Goal: Task Accomplishment & Management: Complete application form

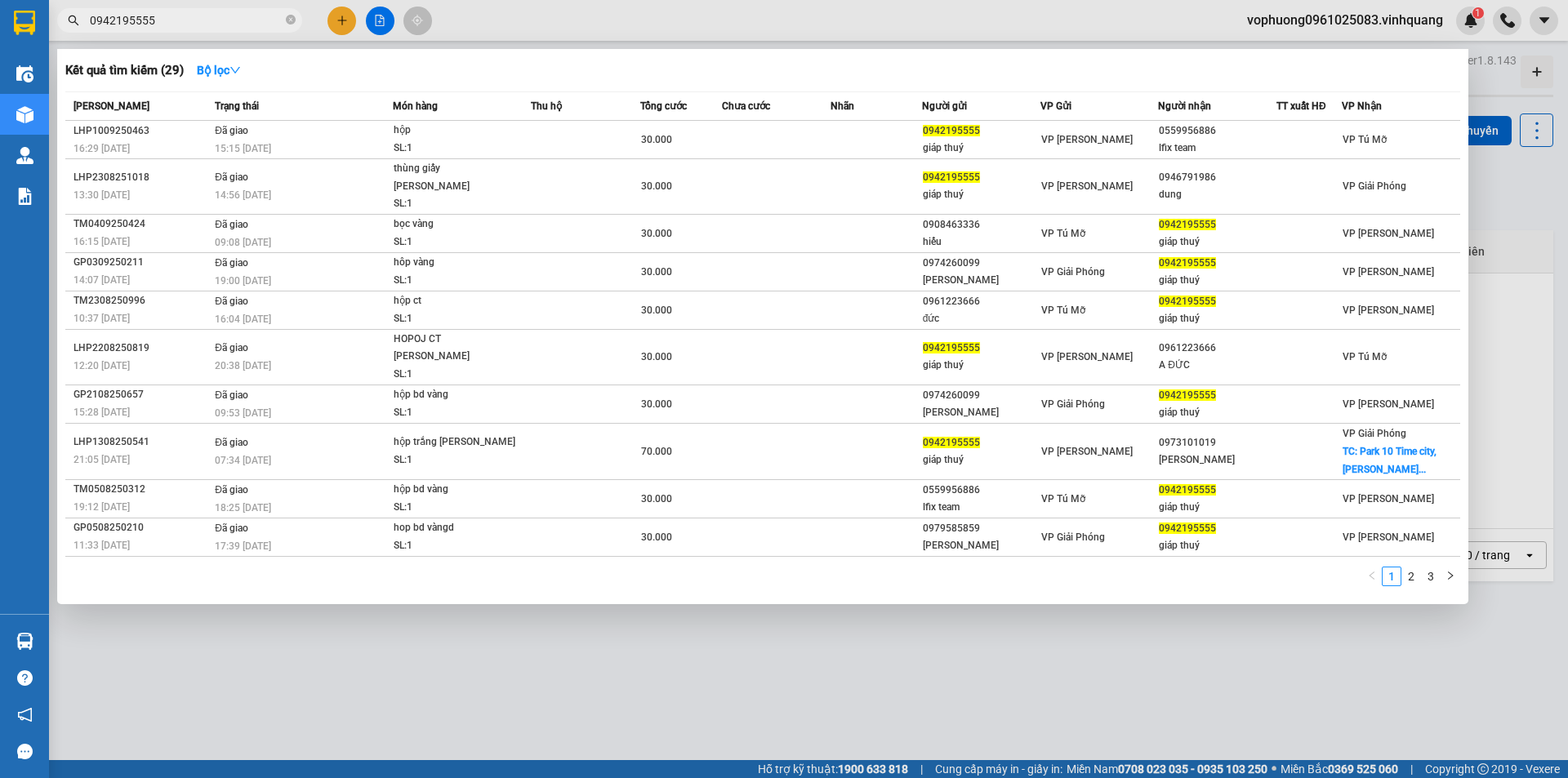
click at [207, 21] on input "0942195555" at bounding box center [185, 20] width 193 height 18
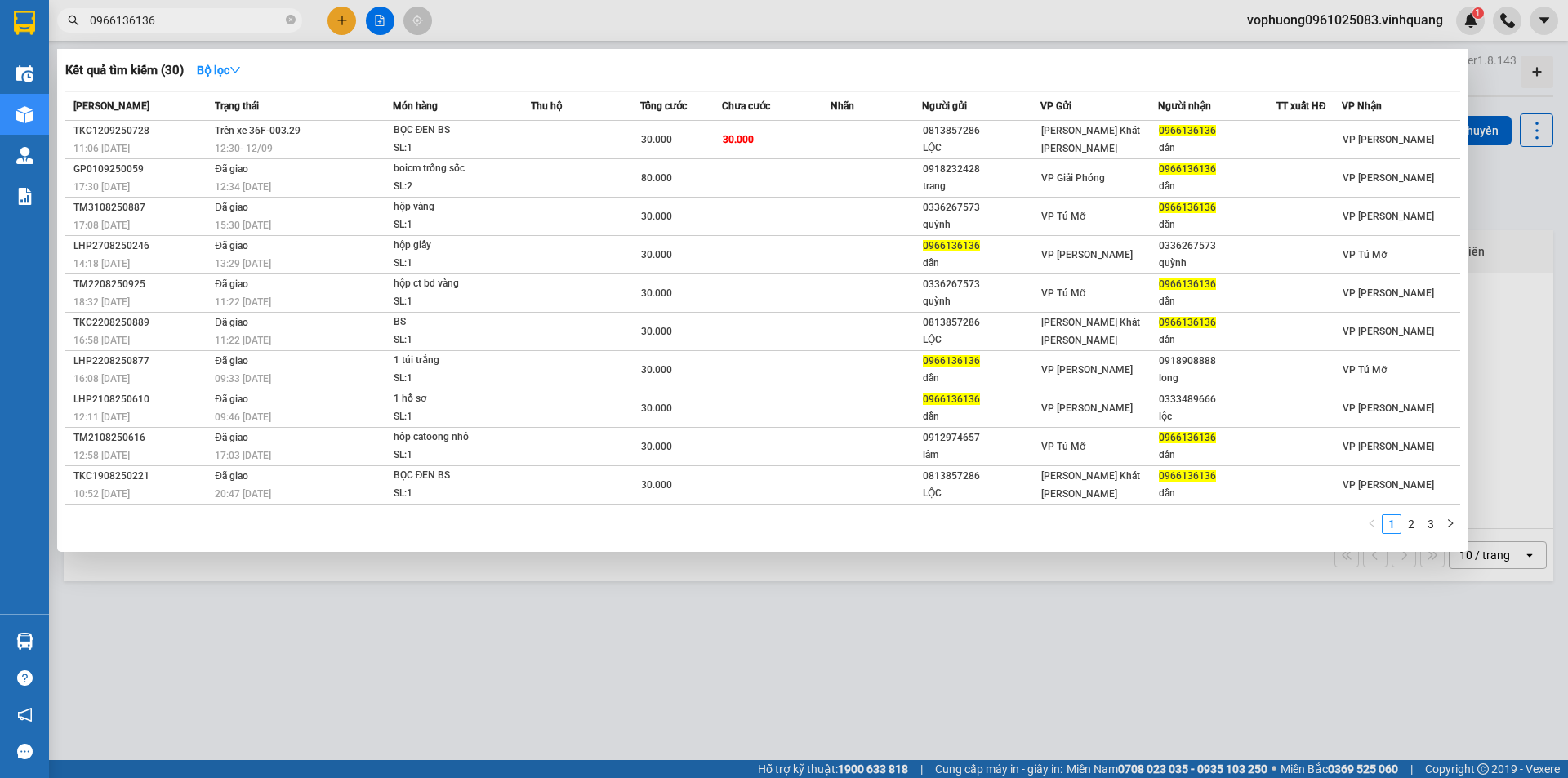
type input "0966136136"
click at [182, 22] on input "0966136136" at bounding box center [185, 20] width 193 height 18
click at [294, 14] on span at bounding box center [291, 21] width 9 height 15
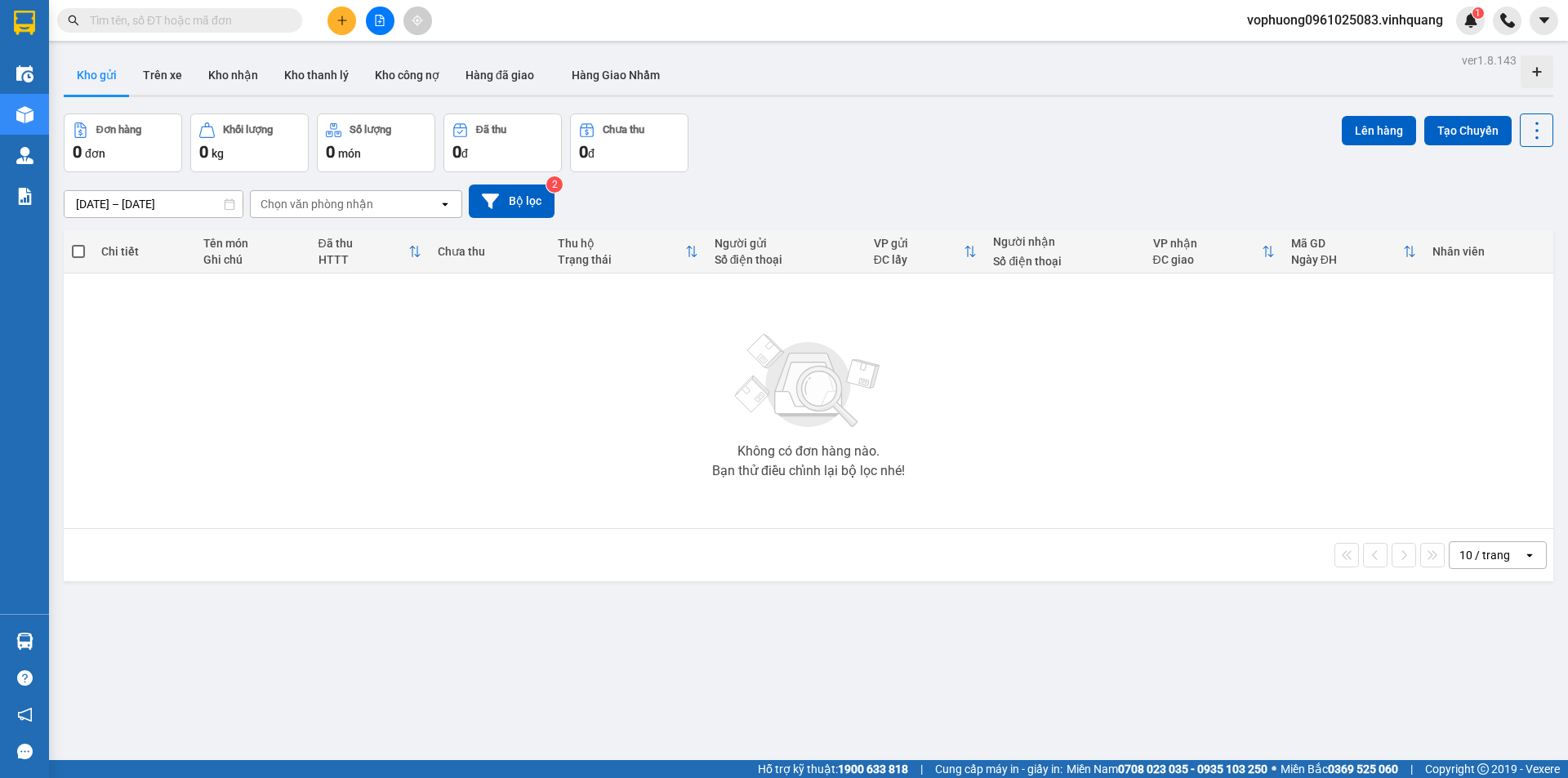
paste input "0966136136"
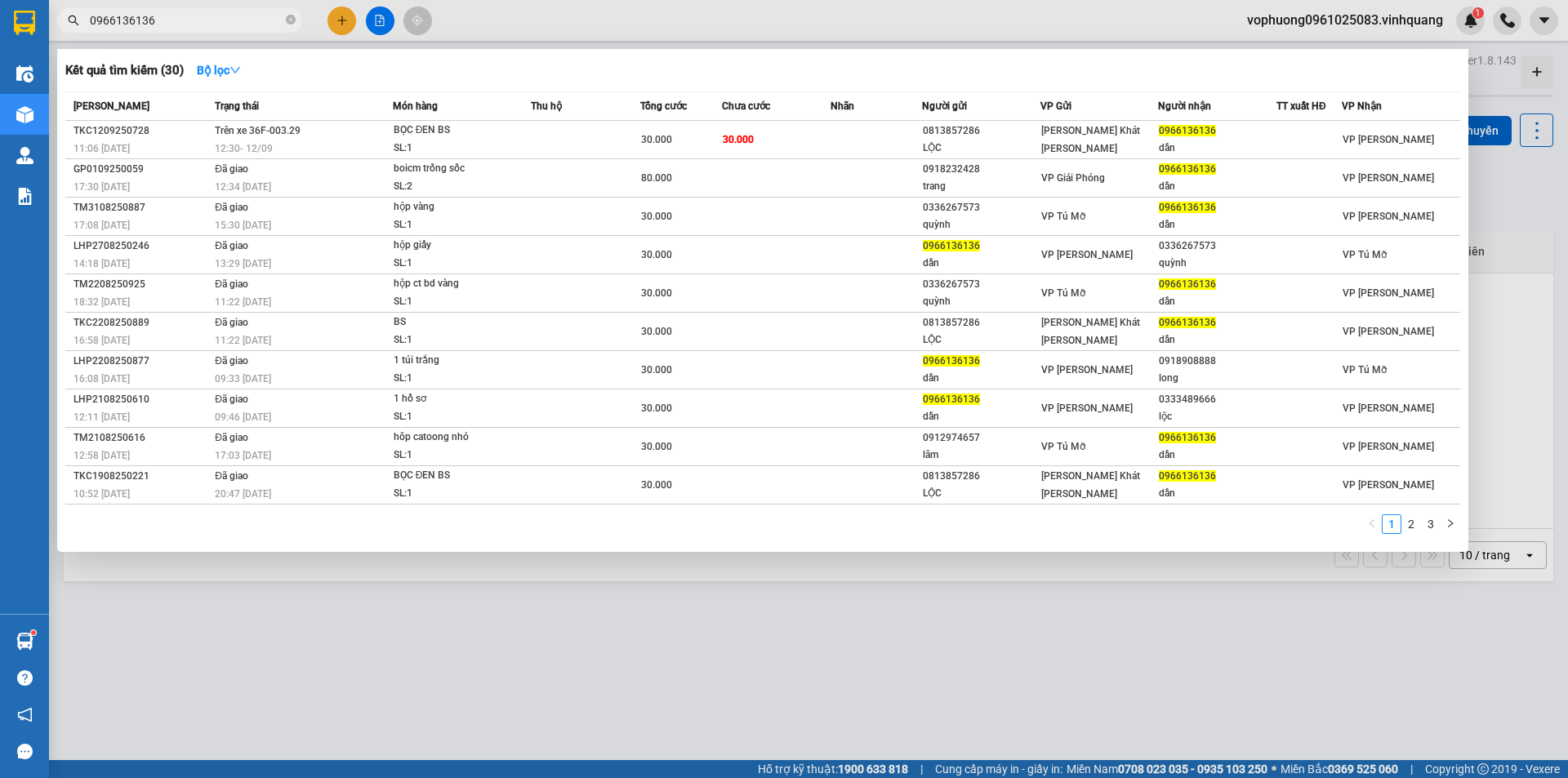
click at [257, 20] on input "0966136136" at bounding box center [185, 20] width 193 height 18
click at [256, 20] on input "0966136136" at bounding box center [185, 20] width 193 height 18
paste input "88529999"
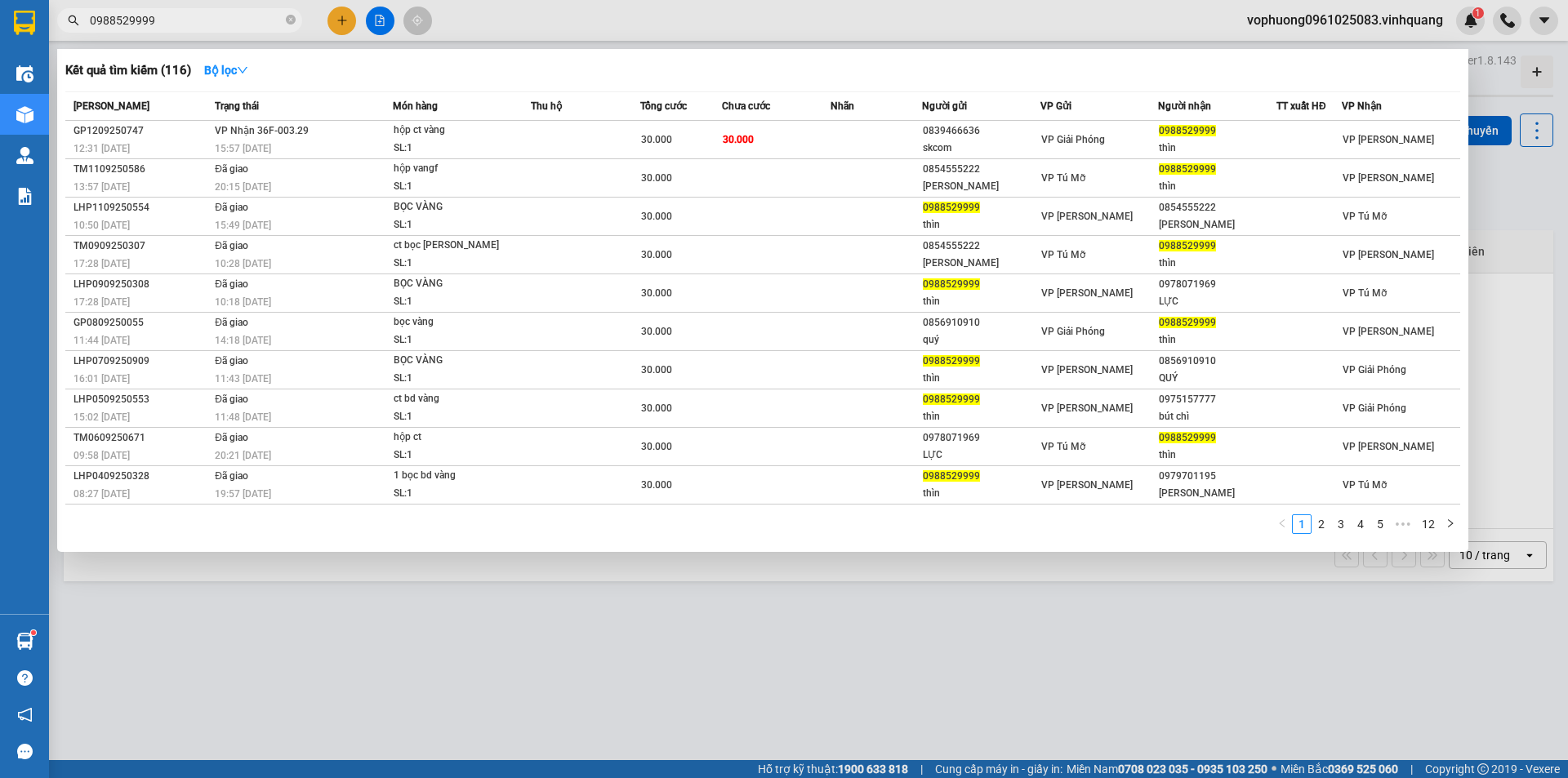
type input "0988529999"
click at [294, 14] on span at bounding box center [291, 21] width 9 height 15
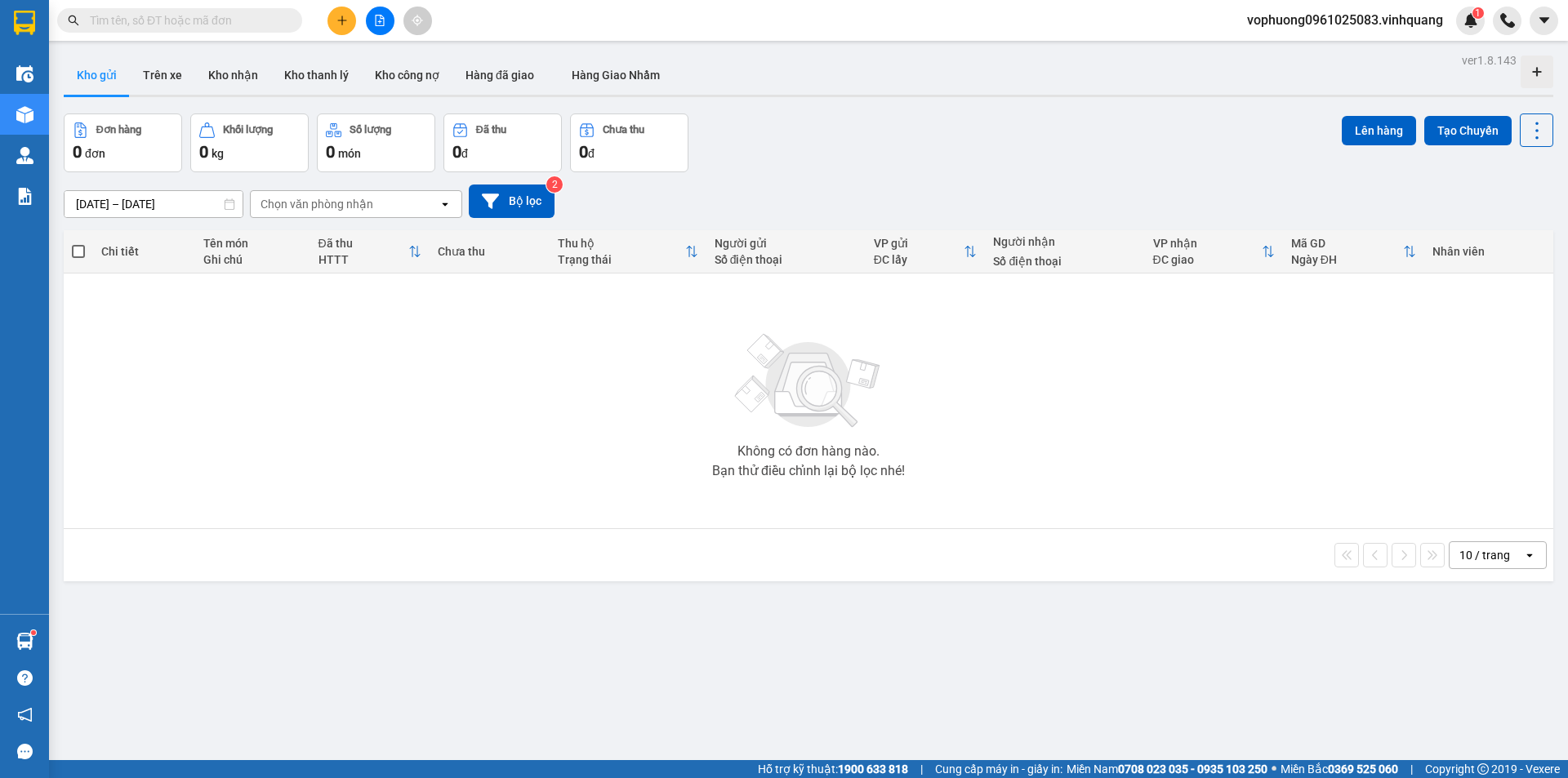
click at [273, 23] on input "text" at bounding box center [185, 20] width 193 height 18
paste input "0947475665"
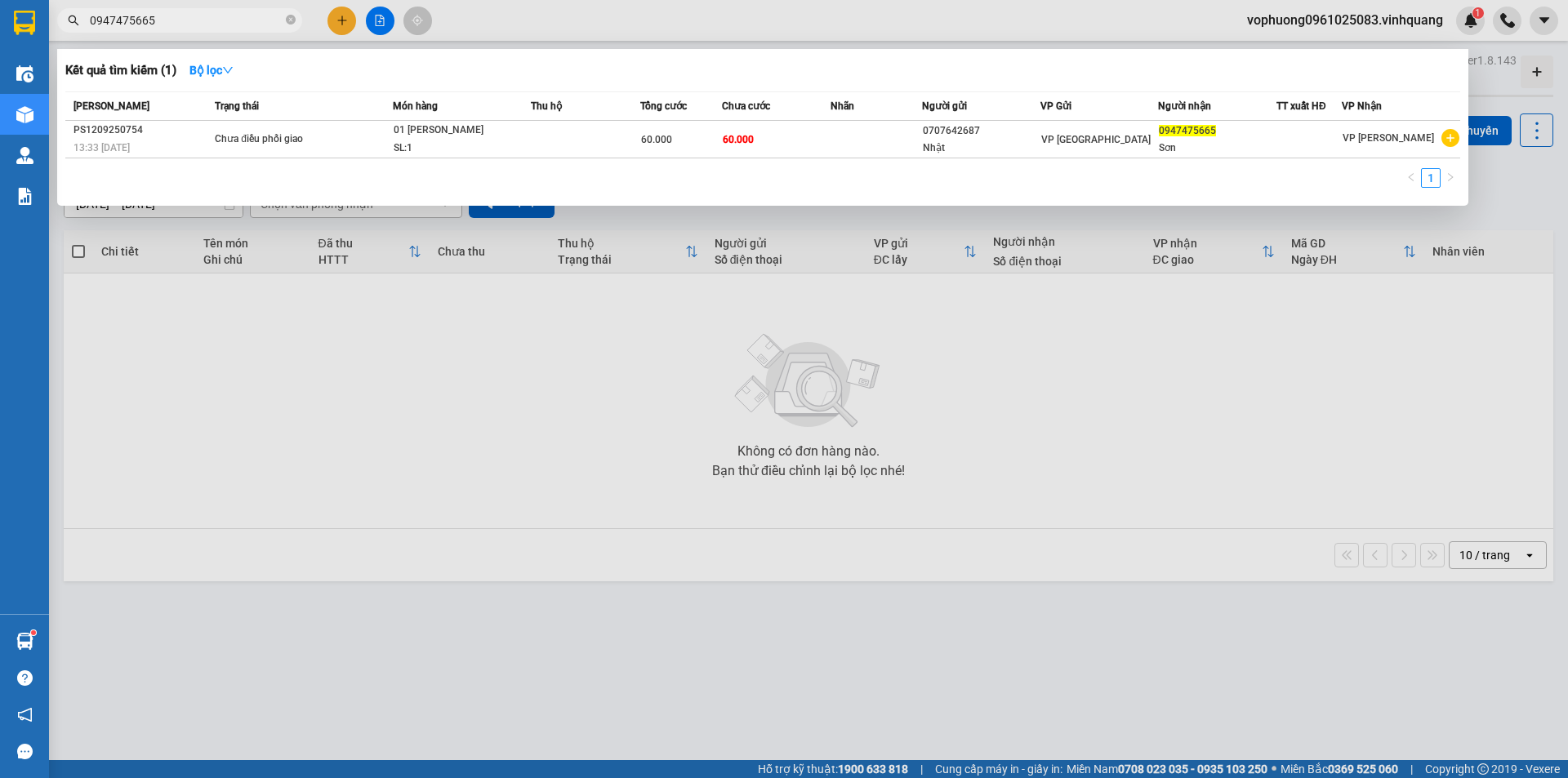
type input "0947475665"
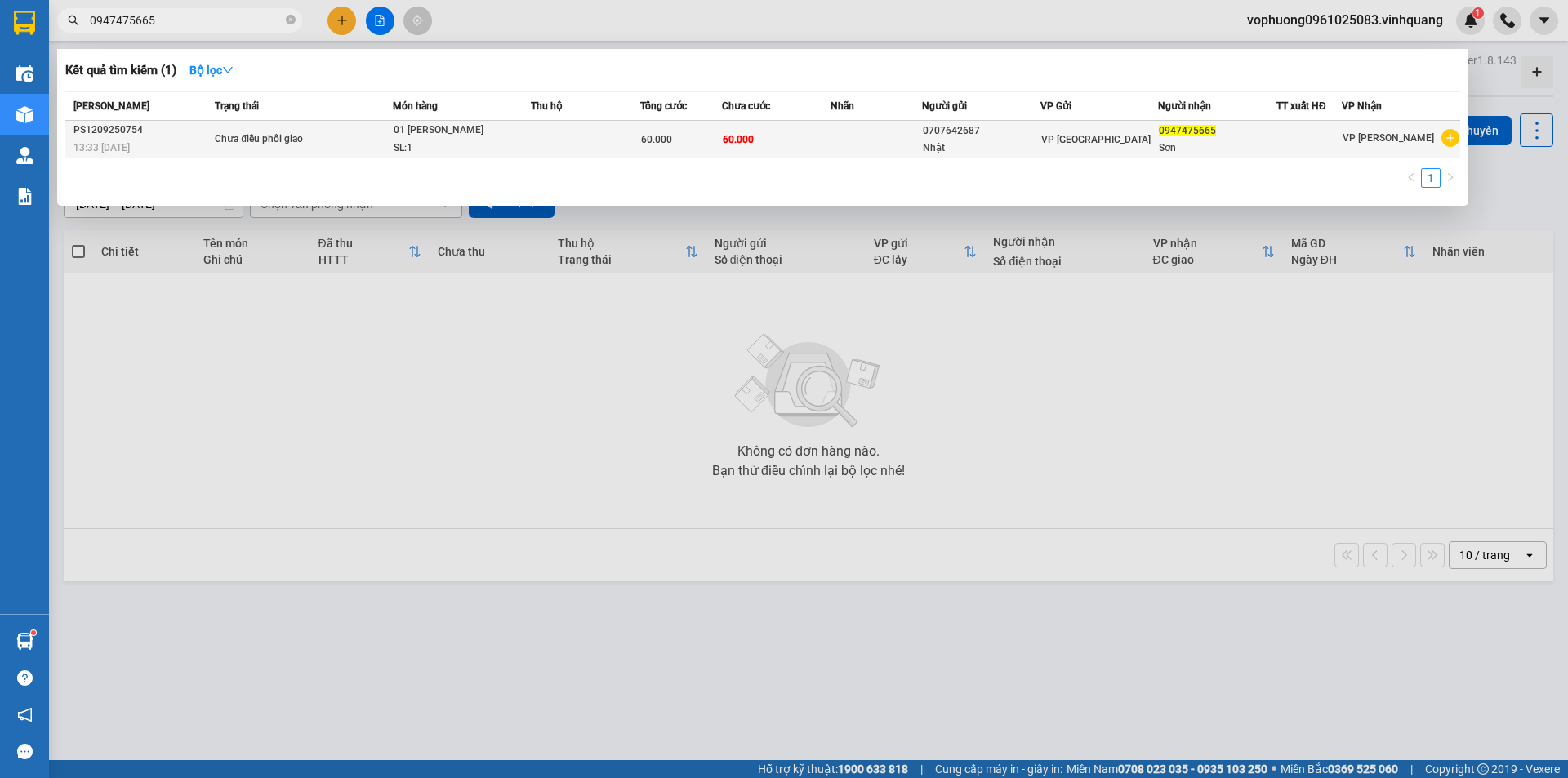
click at [379, 132] on span "Chưa điều phối giao" at bounding box center [303, 139] width 177 height 18
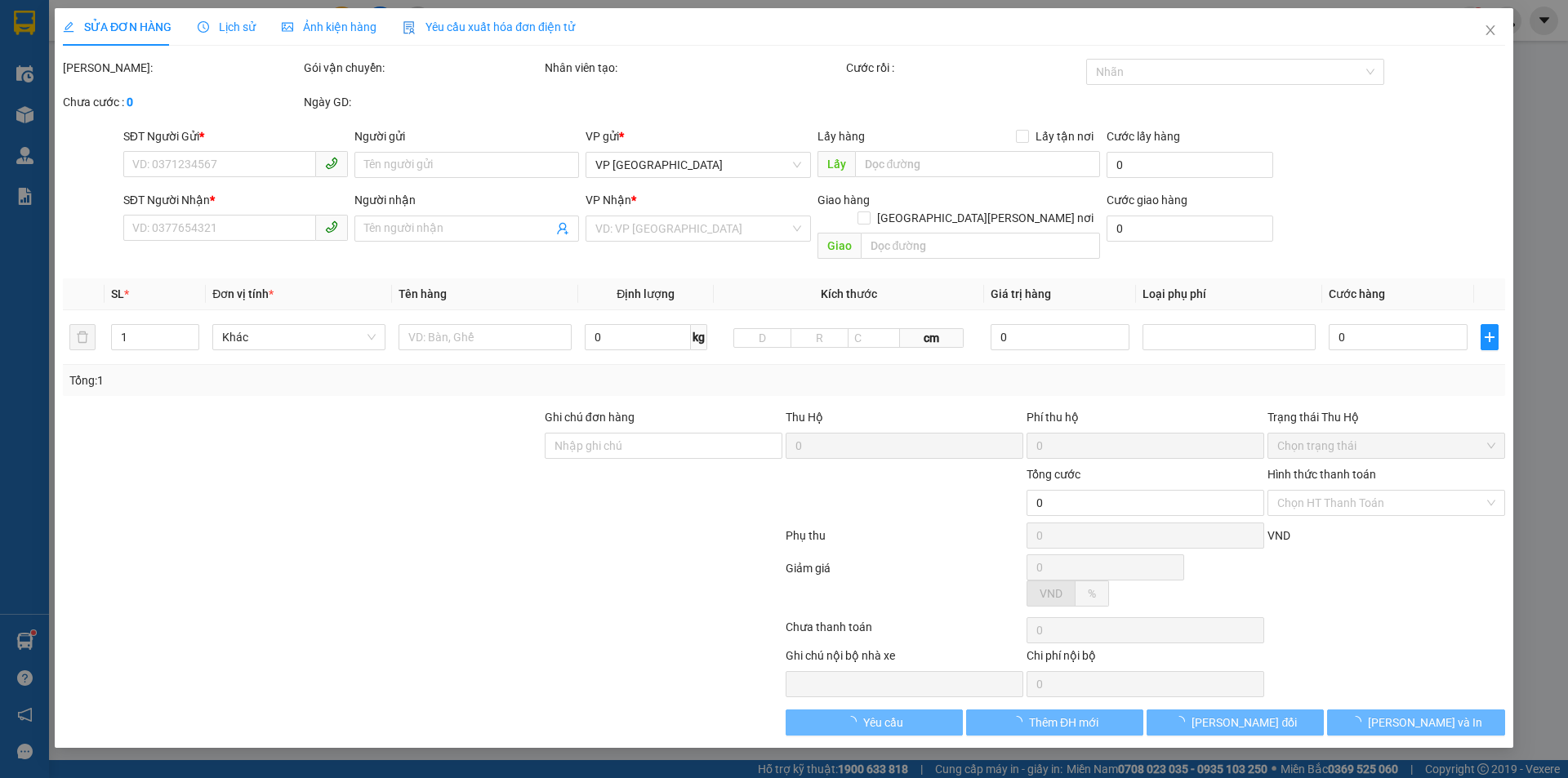
type input "0707642687"
type input "Nhật"
type input "0947475665"
type input "Sơn"
type input "60.000"
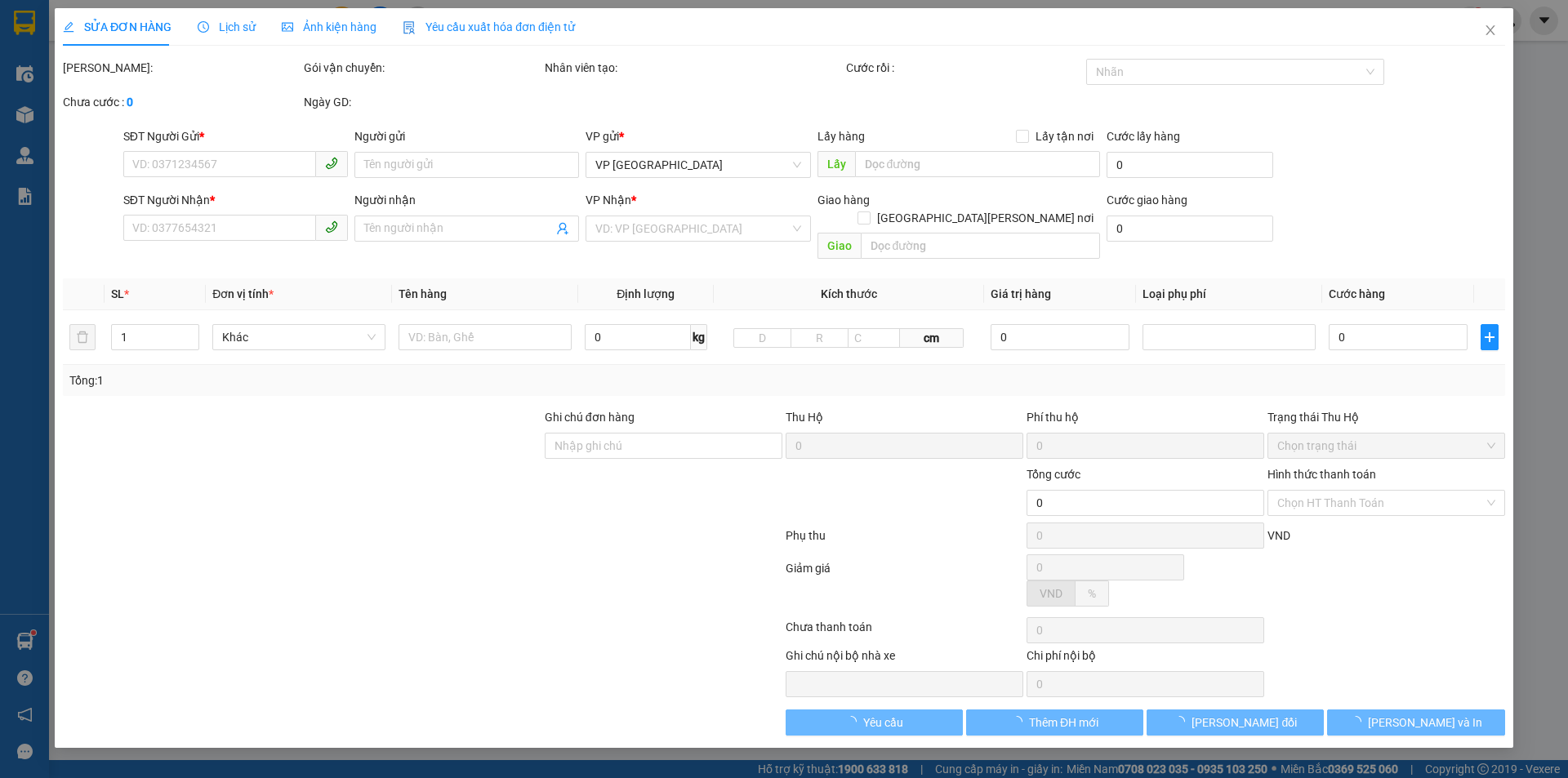
type input "60.000"
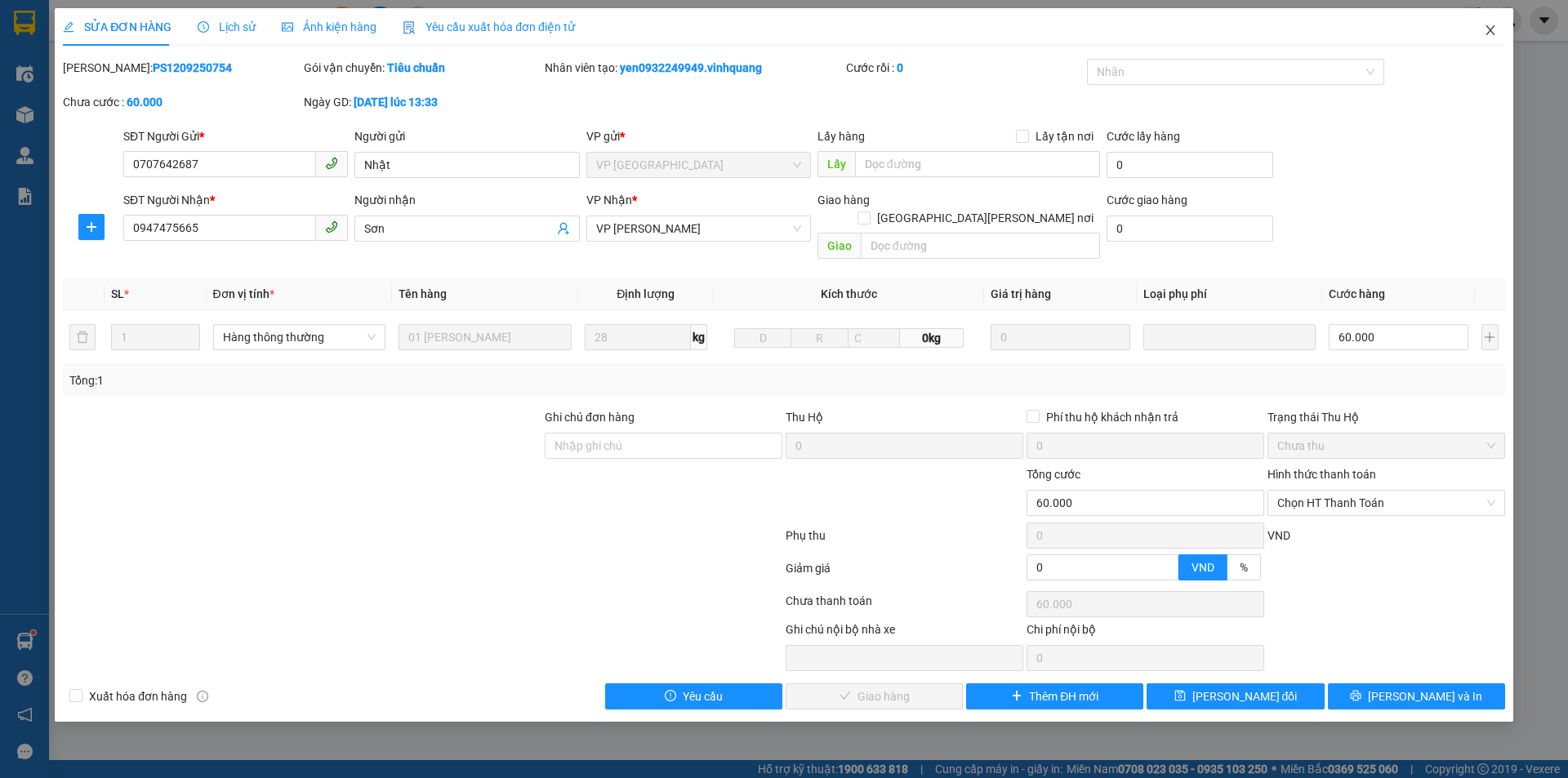
click at [1489, 31] on icon "close" at bounding box center [1491, 30] width 13 height 13
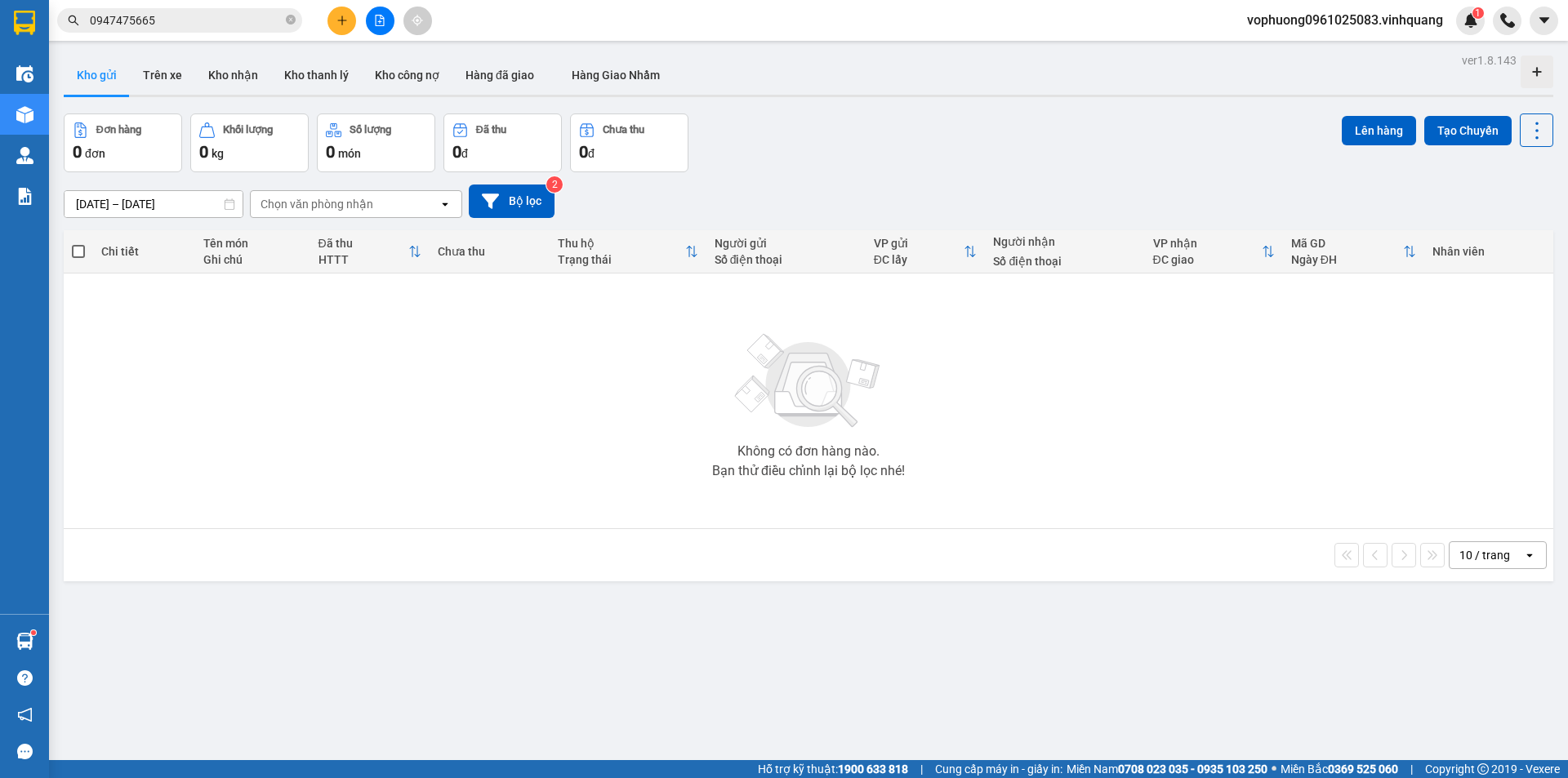
click at [276, 16] on input "0947475665" at bounding box center [185, 20] width 193 height 18
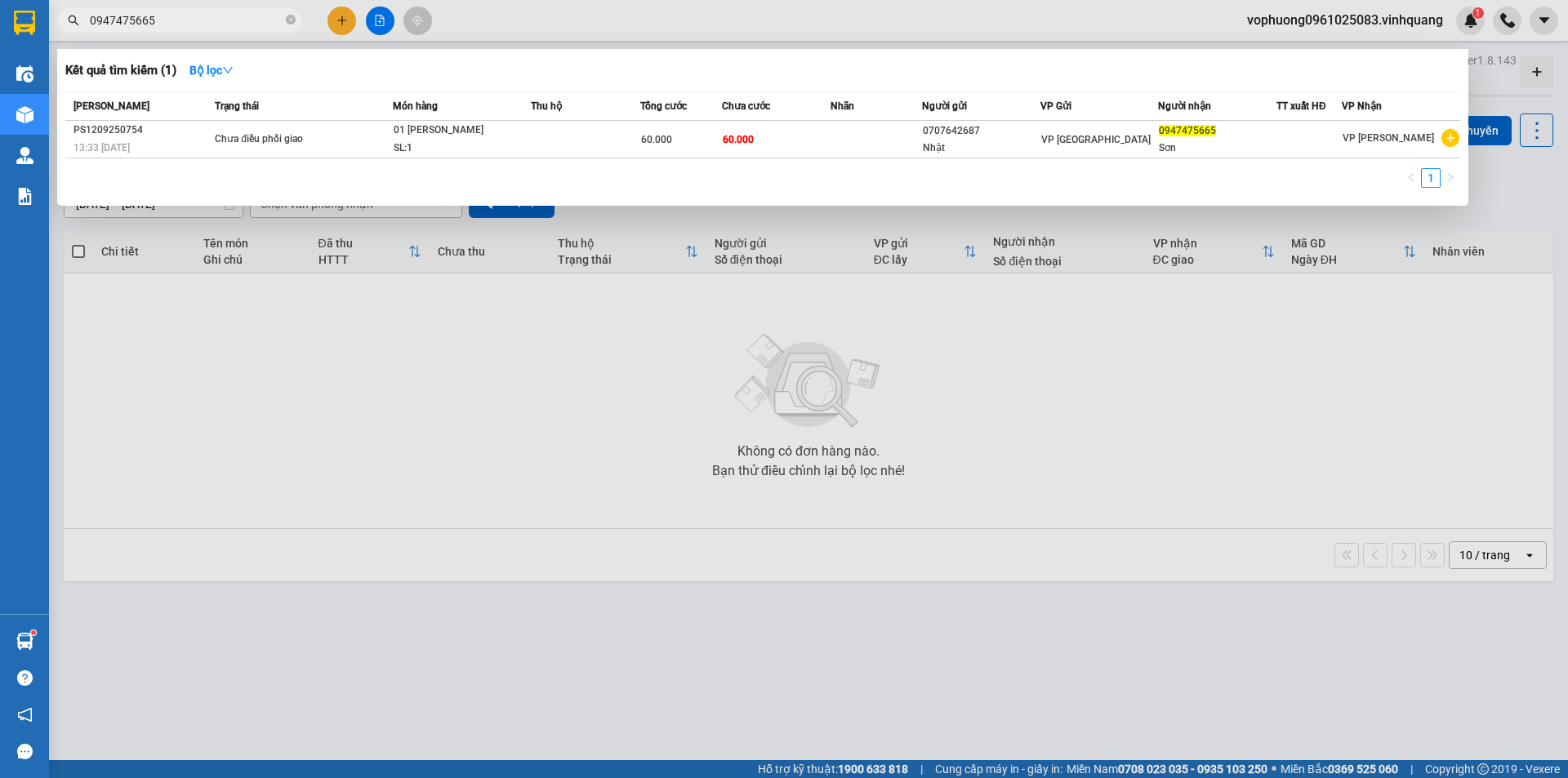
click at [276, 16] on input "0947475665" at bounding box center [185, 20] width 193 height 18
paste input "848"
type input "0948485665"
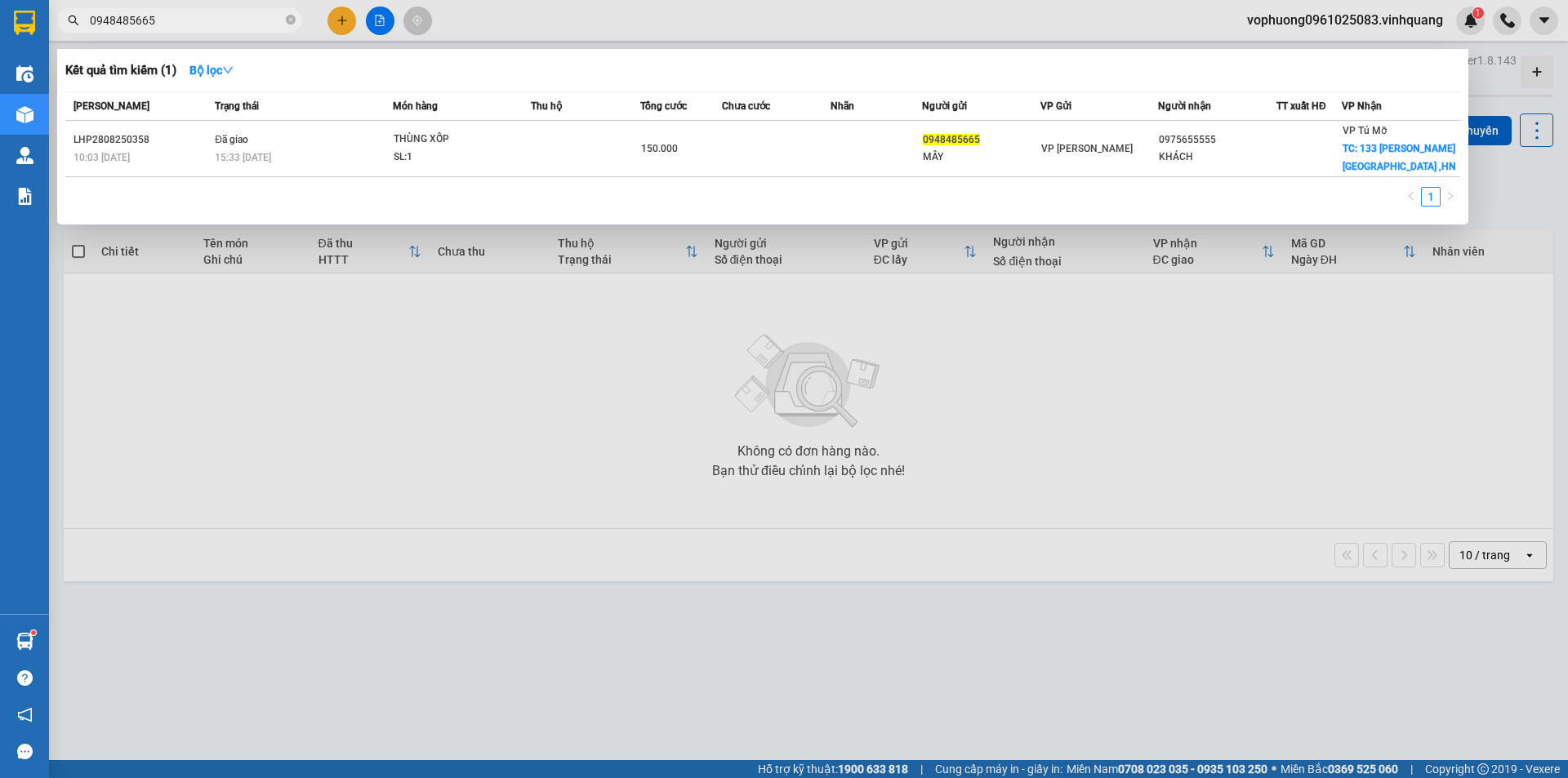
click at [191, 21] on input "0948485665" at bounding box center [185, 20] width 193 height 18
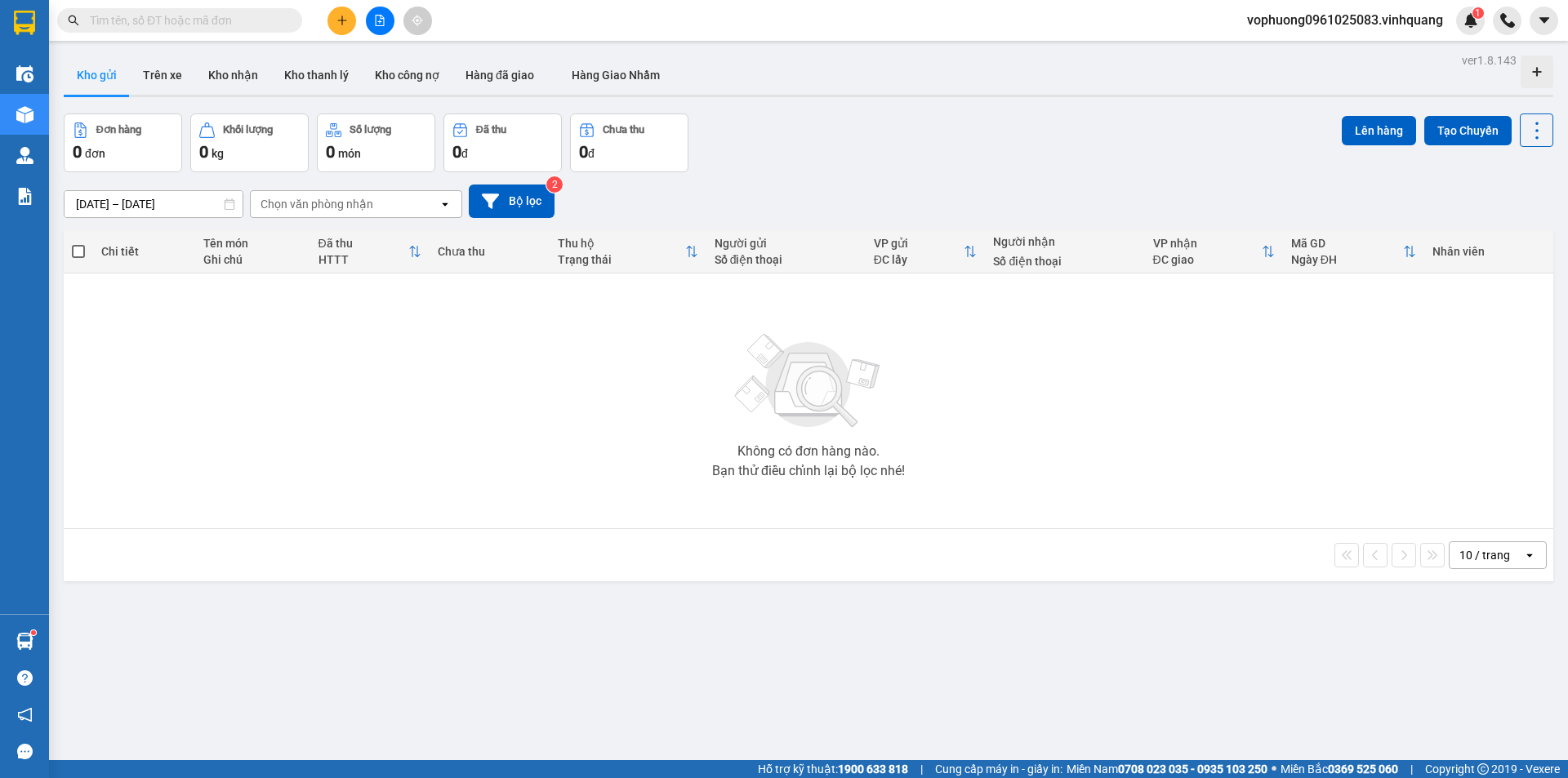
click at [188, 13] on input "text" at bounding box center [185, 20] width 193 height 18
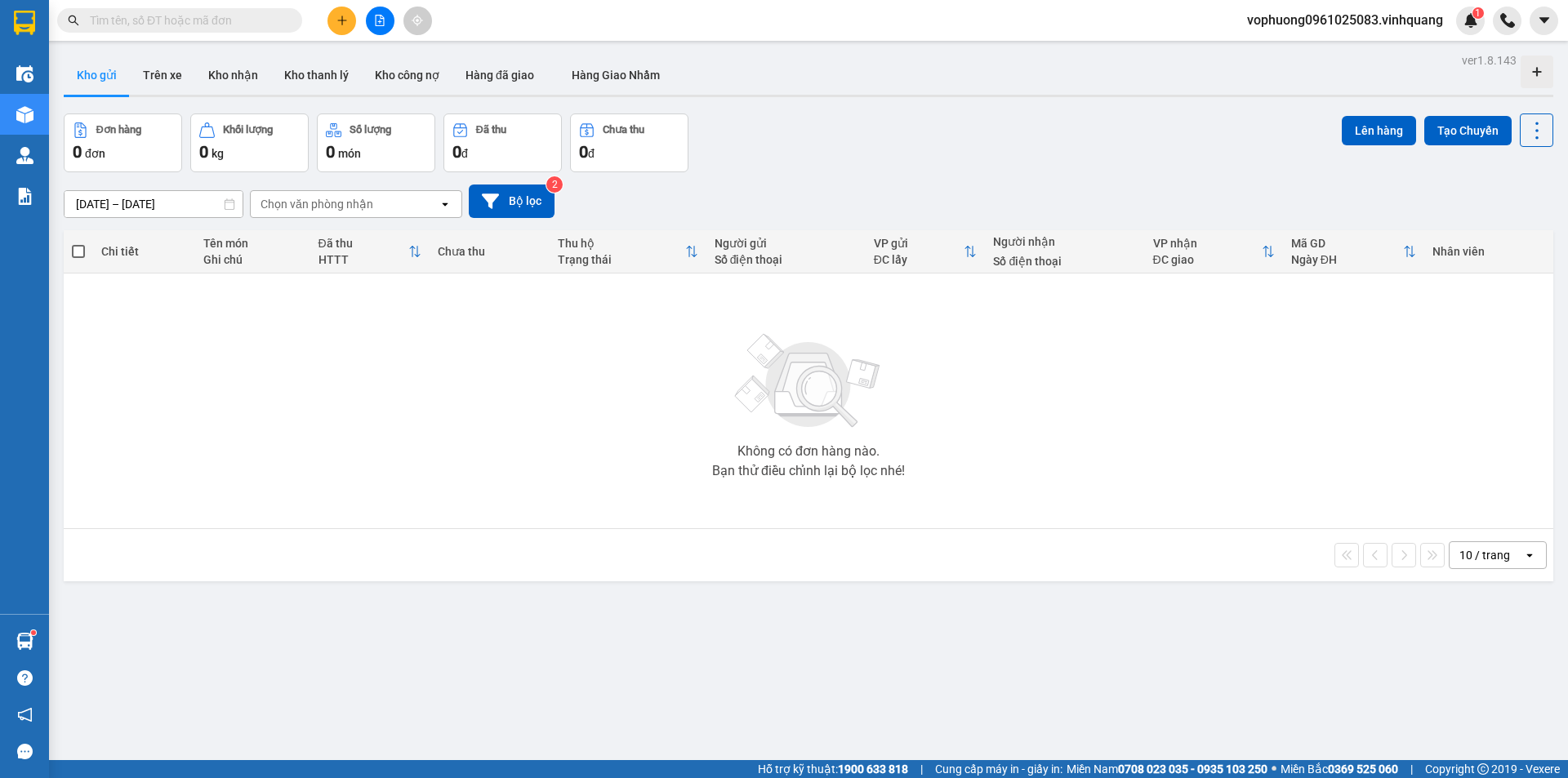
click at [188, 13] on input "text" at bounding box center [185, 20] width 193 height 18
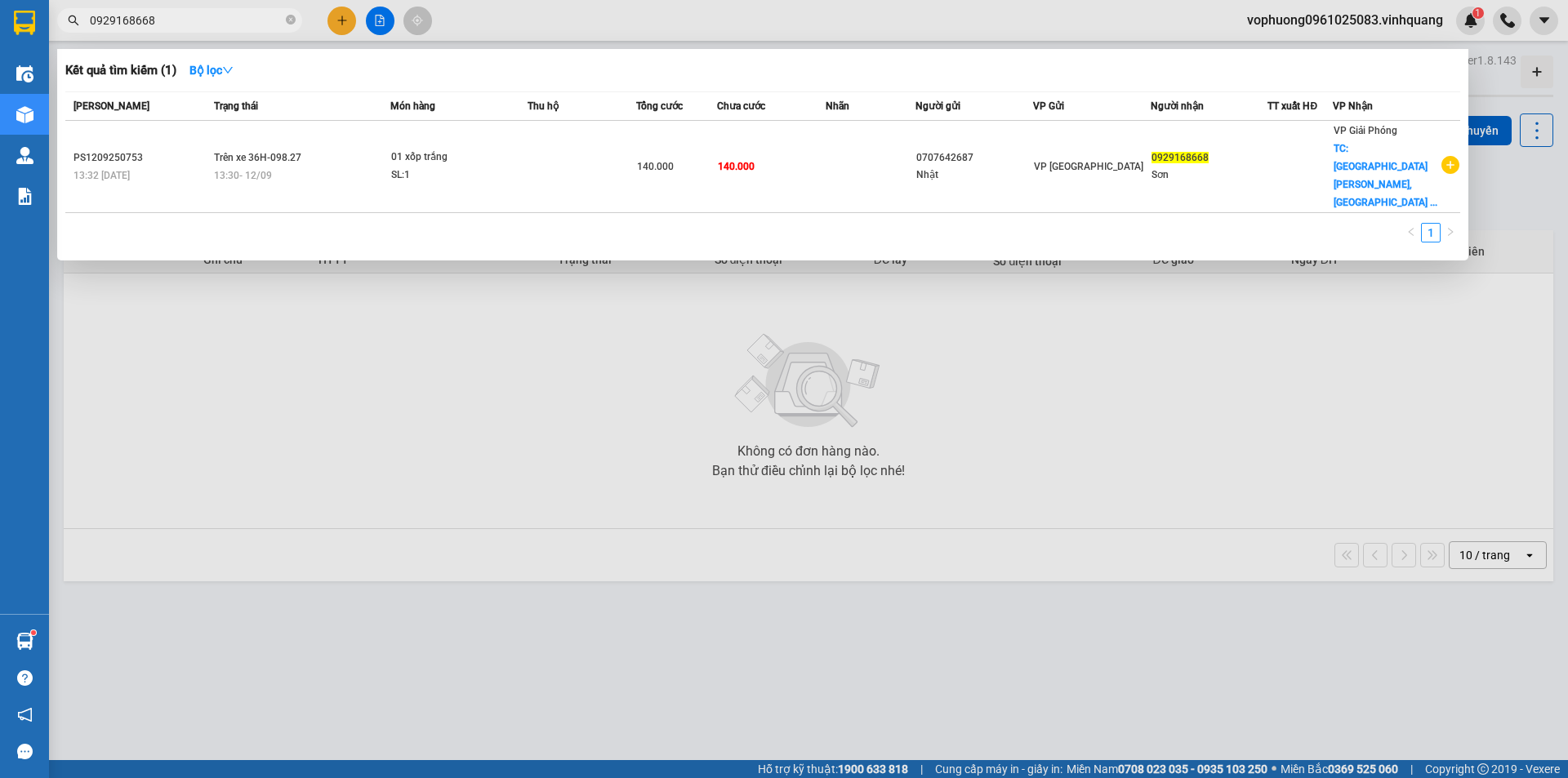
type input "0929168668"
